Goal: Information Seeking & Learning: Learn about a topic

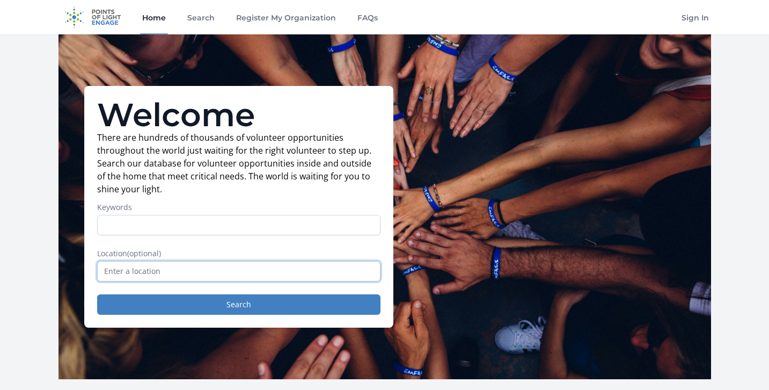
click at [101, 281] on input "text" at bounding box center [238, 271] width 283 height 20
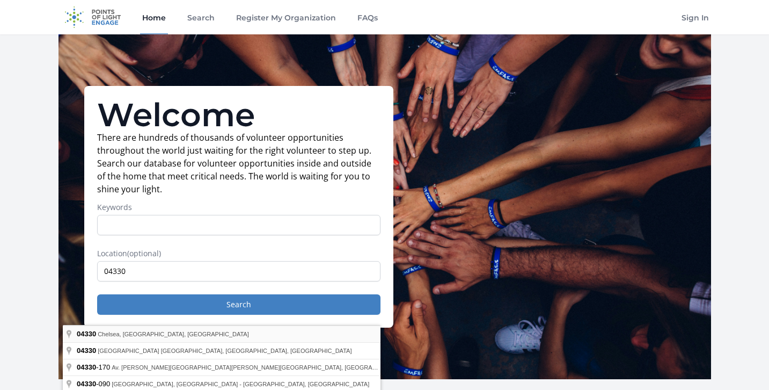
type input "[GEOGRAPHIC_DATA], ME 04330, [GEOGRAPHIC_DATA]"
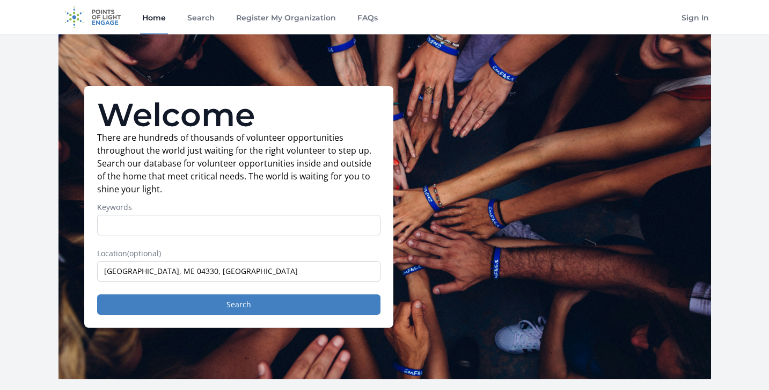
click at [109, 314] on button "Search" at bounding box center [238, 304] width 283 height 20
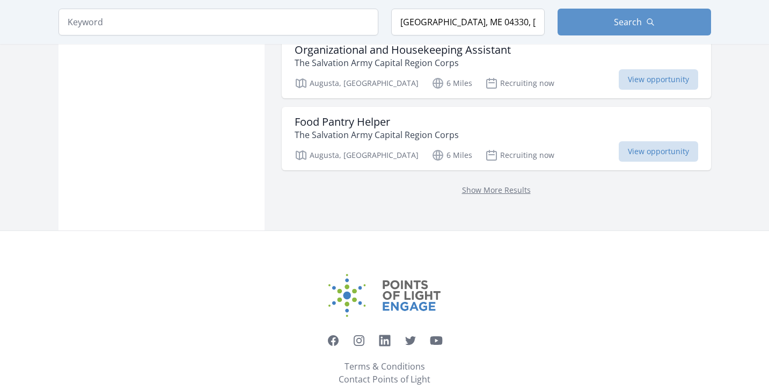
scroll to position [1489, 1]
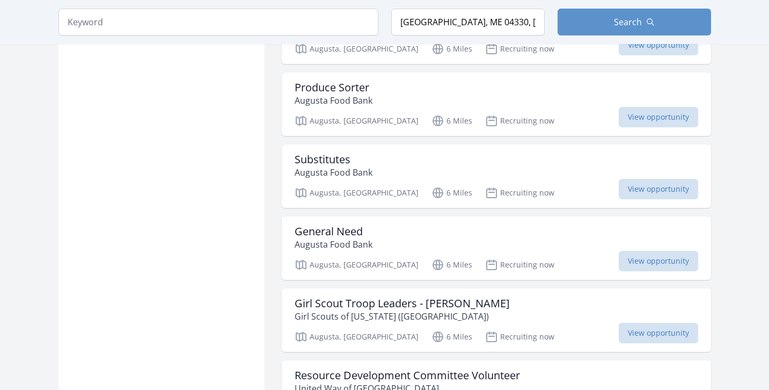
scroll to position [2122, 0]
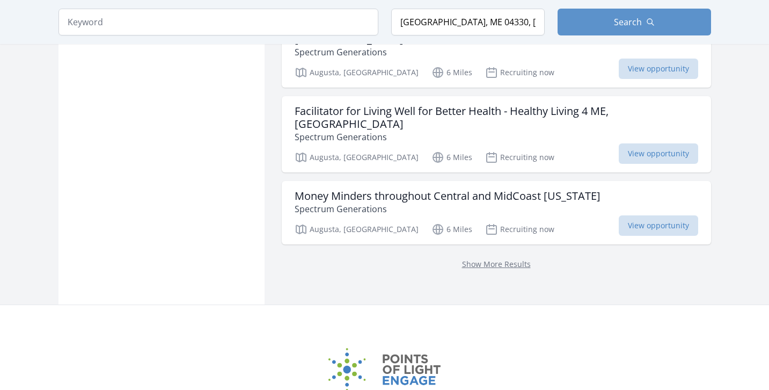
scroll to position [2836, 0]
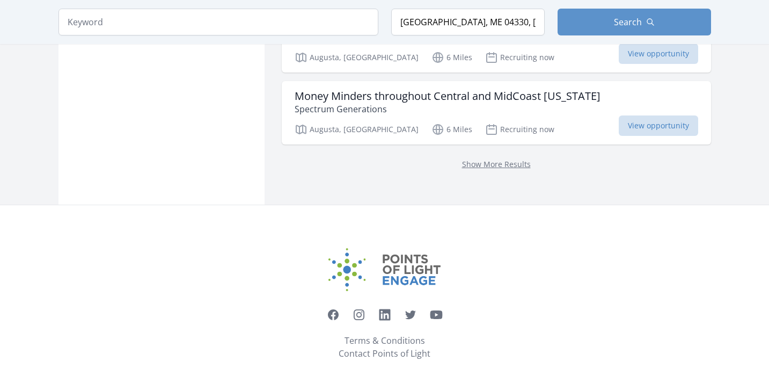
scroll to position [3007, 0]
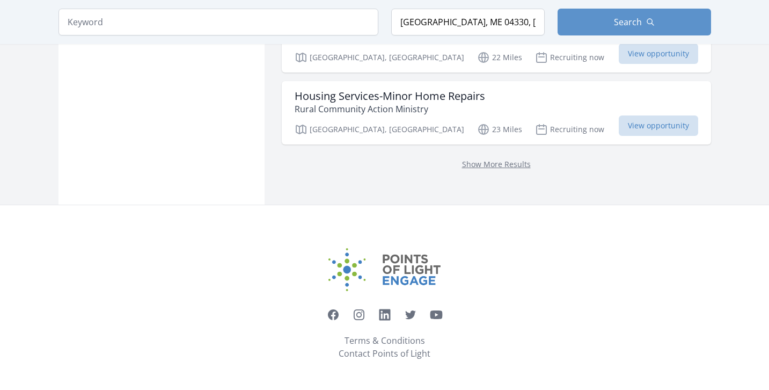
scroll to position [8124, 1]
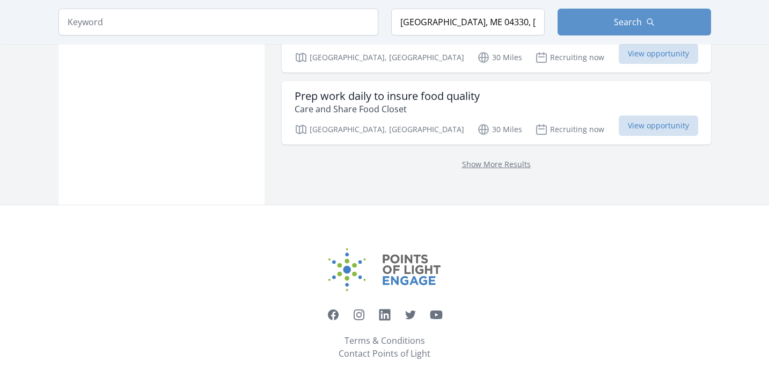
scroll to position [16418, 0]
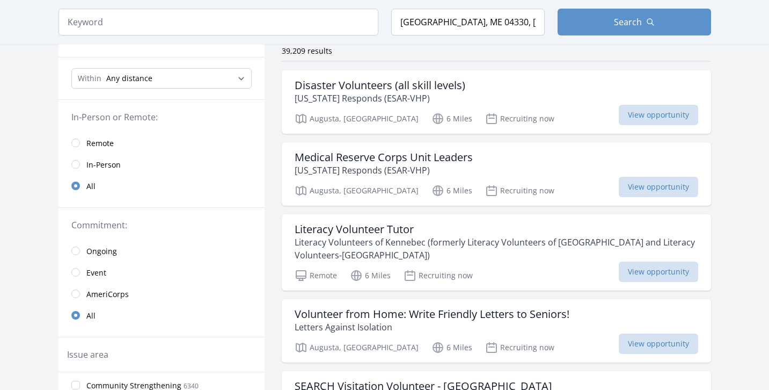
scroll to position [85, 0]
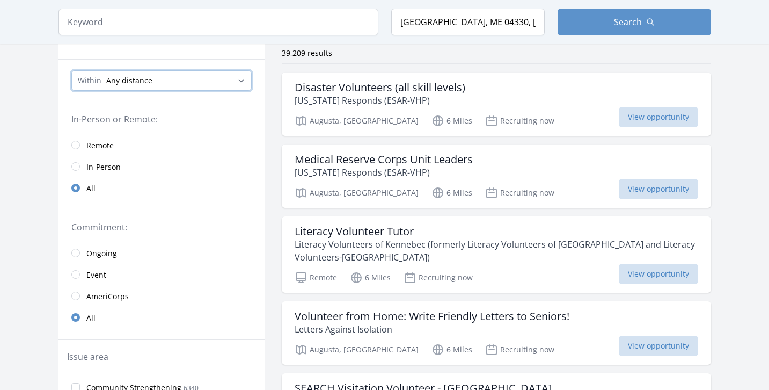
select select "32186"
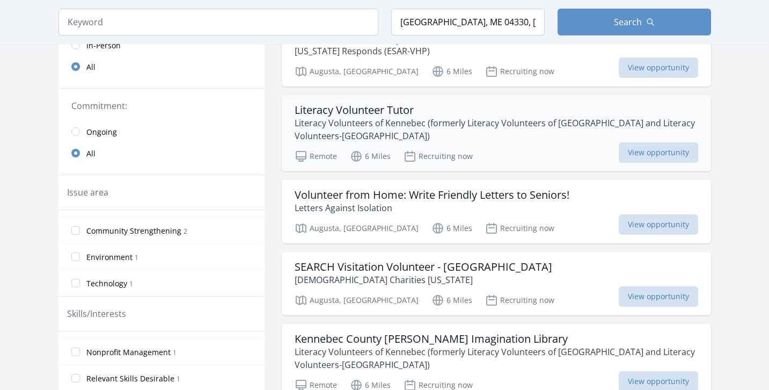
scroll to position [207, 0]
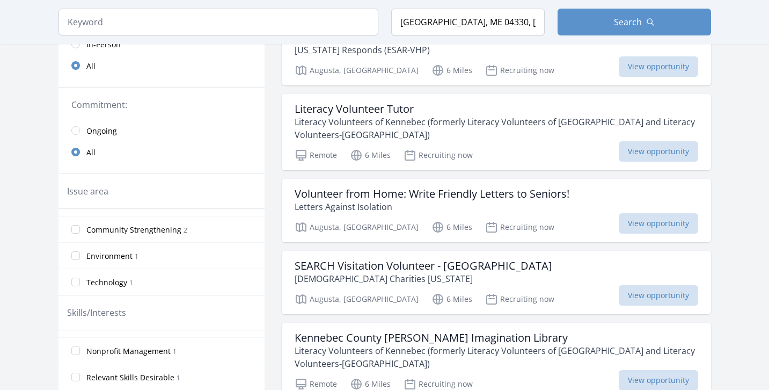
click at [71, 48] on input "radio" at bounding box center [75, 44] width 9 height 9
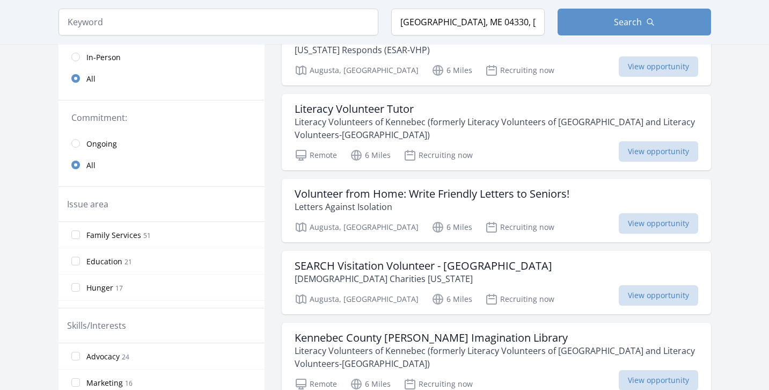
click at [71, 61] on input "radio" at bounding box center [75, 57] width 9 height 9
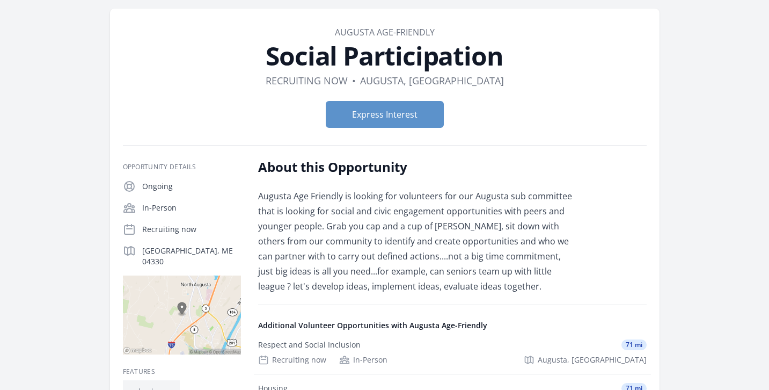
scroll to position [41, 0]
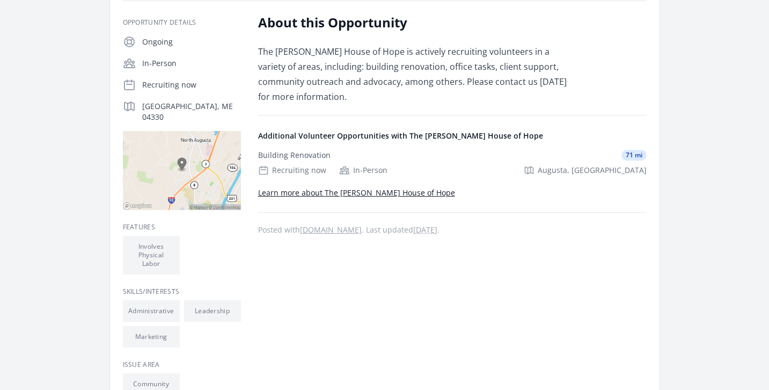
scroll to position [184, 0]
